Goal: Transaction & Acquisition: Purchase product/service

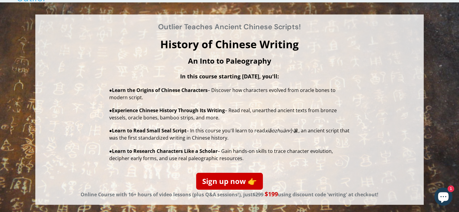
scroll to position [30, 0]
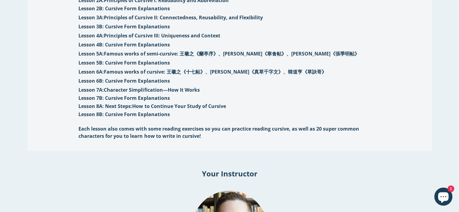
scroll to position [664, 0]
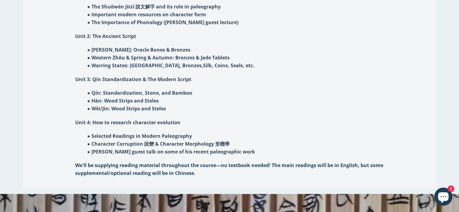
scroll to position [423, 0]
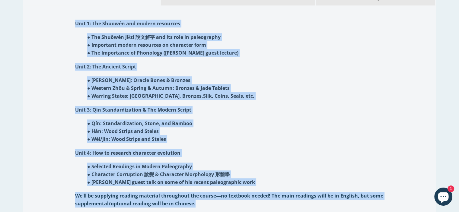
drag, startPoint x: 68, startPoint y: 12, endPoint x: 285, endPoint y: 198, distance: 286.1
click at [285, 198] on div "Unit 1: The Shuōwén and modern resources ● The Shuōwén Jiězì 說文解字 and its role …" at bounding box center [229, 114] width 331 height 210
copy div "Unit 1: The Shuōwén and modern resources ● The Shuōwén Jiězì 說文解字 and its role …"
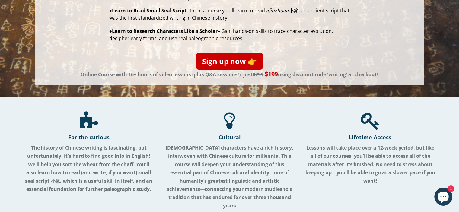
scroll to position [56, 0]
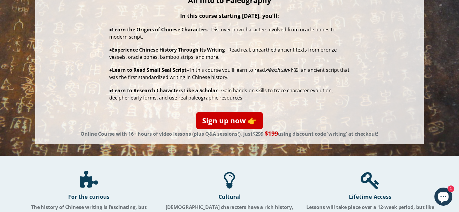
scroll to position [151, 0]
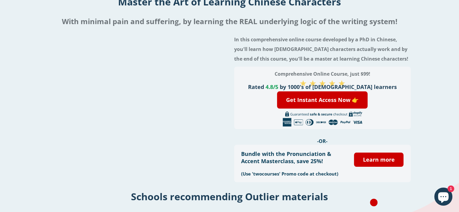
scroll to position [30, 0]
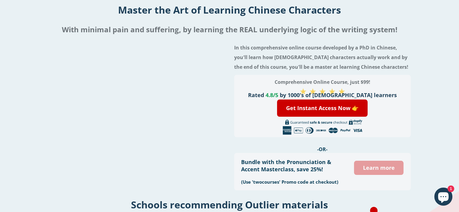
click at [384, 168] on link "Learn more" at bounding box center [379, 168] width 50 height 14
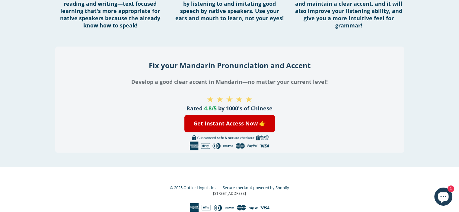
scroll to position [861, 0]
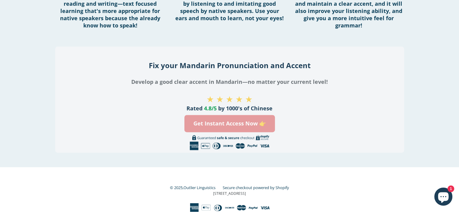
click at [197, 123] on link "Get Instant Access Now 👉" at bounding box center [229, 123] width 91 height 17
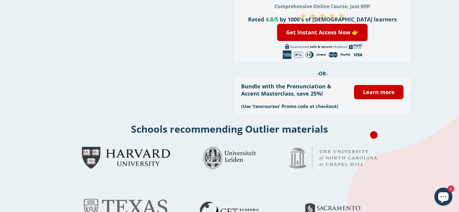
scroll to position [121, 0]
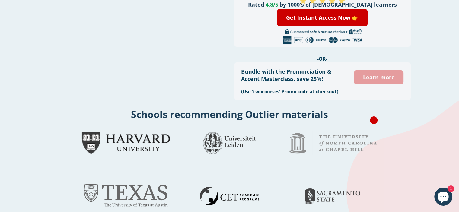
click at [380, 84] on link "Learn more" at bounding box center [379, 77] width 50 height 14
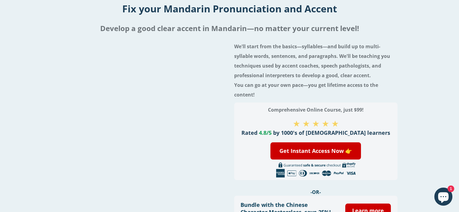
scroll to position [30, 0]
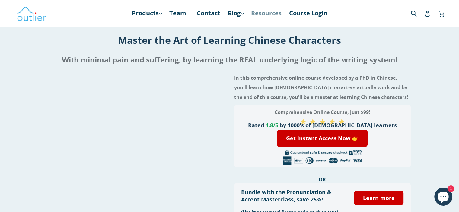
click at [269, 15] on link "Resources" at bounding box center [266, 13] width 37 height 11
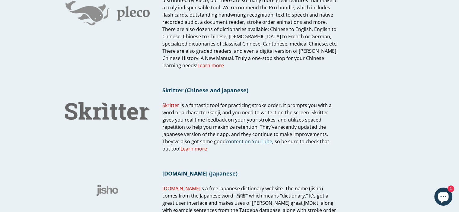
scroll to position [392, 0]
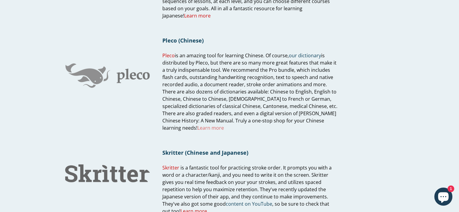
click at [223, 129] on link "Learn more" at bounding box center [210, 128] width 27 height 7
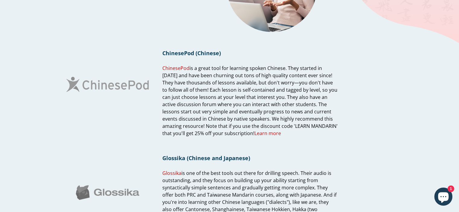
scroll to position [0, 0]
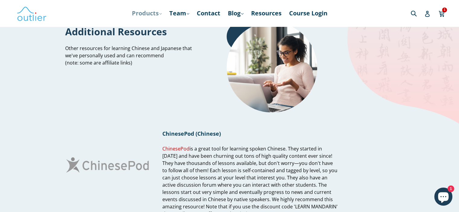
click at [153, 14] on link "Products .cls-1{fill:#231f20} expand" at bounding box center [147, 13] width 36 height 11
click at [285, 15] on link "Resources" at bounding box center [266, 13] width 37 height 11
click at [142, 14] on link "Products .cls-1{fill:#231f20} expand" at bounding box center [147, 13] width 36 height 11
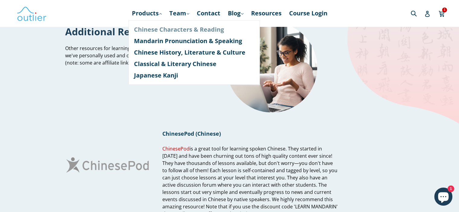
click at [145, 30] on link "Chinese Characters & Reading" at bounding box center [194, 29] width 120 height 11
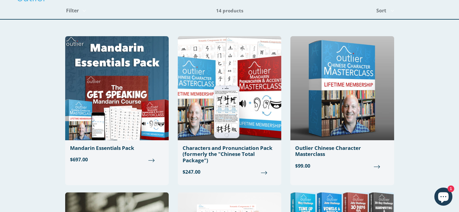
scroll to position [30, 0]
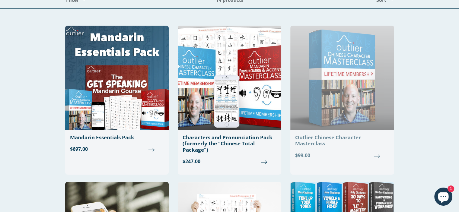
click at [342, 139] on div "Outlier Chinese Character Masterclass" at bounding box center [342, 141] width 94 height 12
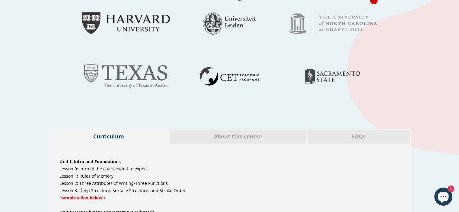
scroll to position [242, 0]
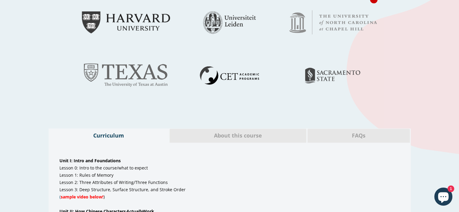
click at [226, 129] on li "About this course" at bounding box center [237, 136] width 137 height 14
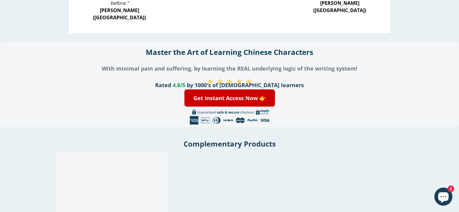
scroll to position [1298, 0]
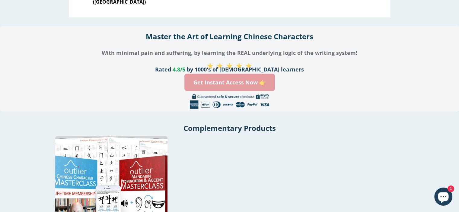
click at [229, 78] on link "Get Instant Access Now 👉" at bounding box center [229, 82] width 91 height 17
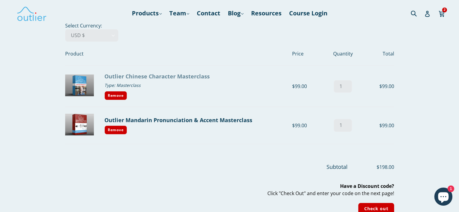
click at [191, 76] on link "Outlier Chinese Character Masterclass" at bounding box center [156, 76] width 105 height 7
